Goal: Find specific page/section: Find specific page/section

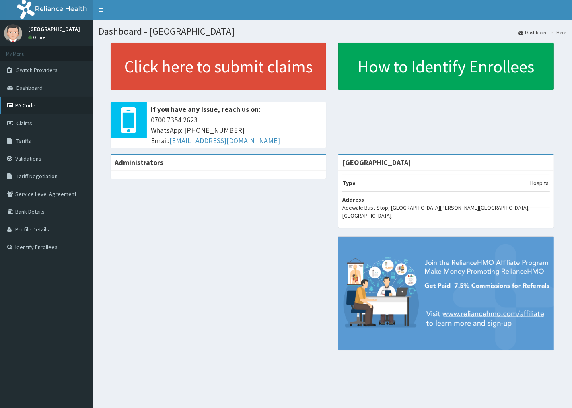
click at [26, 105] on link "PA Code" at bounding box center [46, 105] width 92 height 18
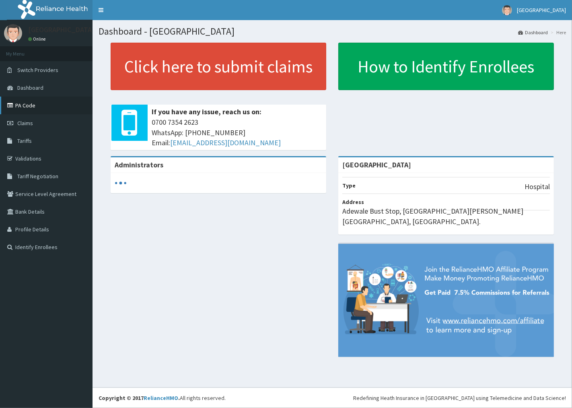
click at [51, 107] on link "PA Code" at bounding box center [46, 105] width 92 height 18
